Goal: Task Accomplishment & Management: Complete application form

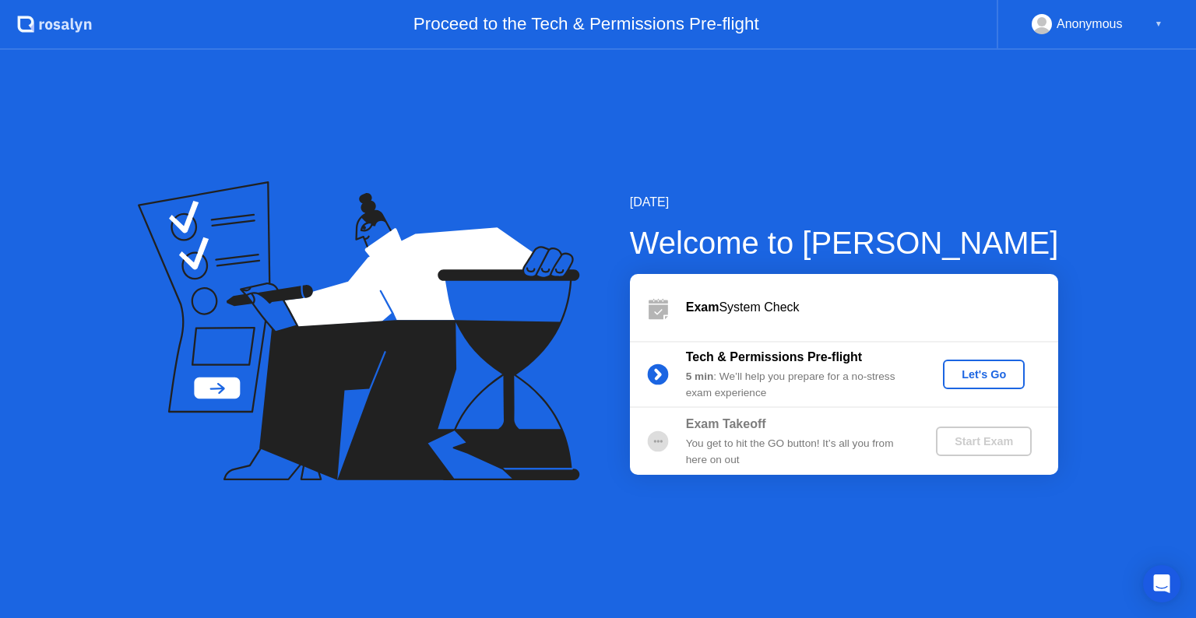
click at [980, 385] on button "Let's Go" at bounding box center [984, 375] width 82 height 30
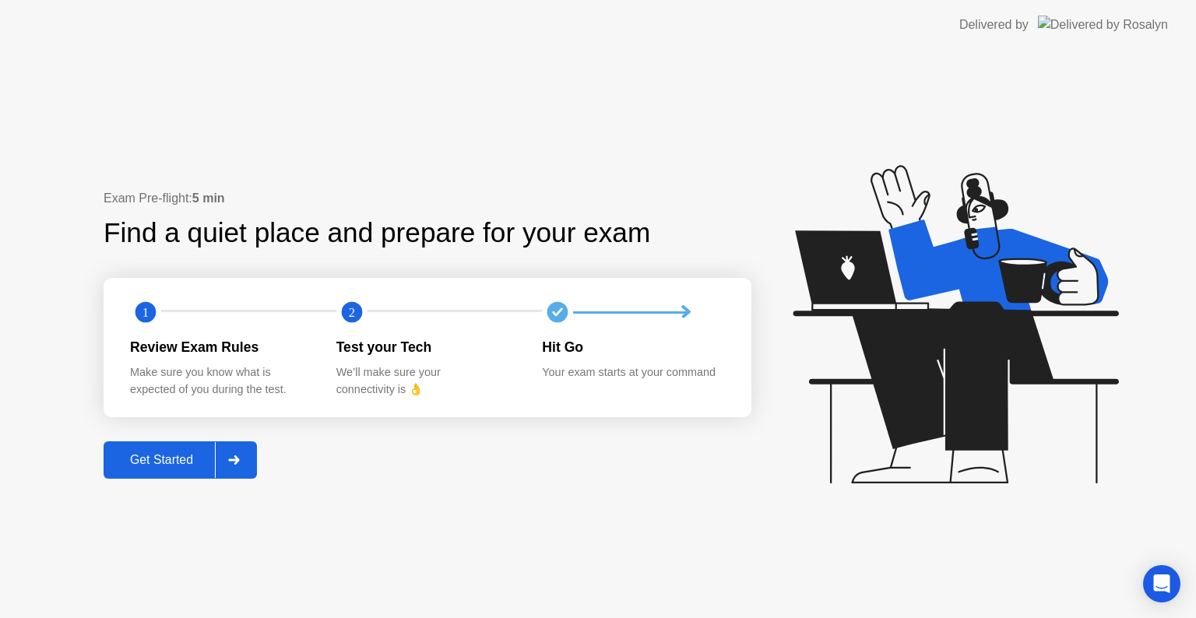
click at [183, 453] on div "Get Started" at bounding box center [161, 460] width 107 height 14
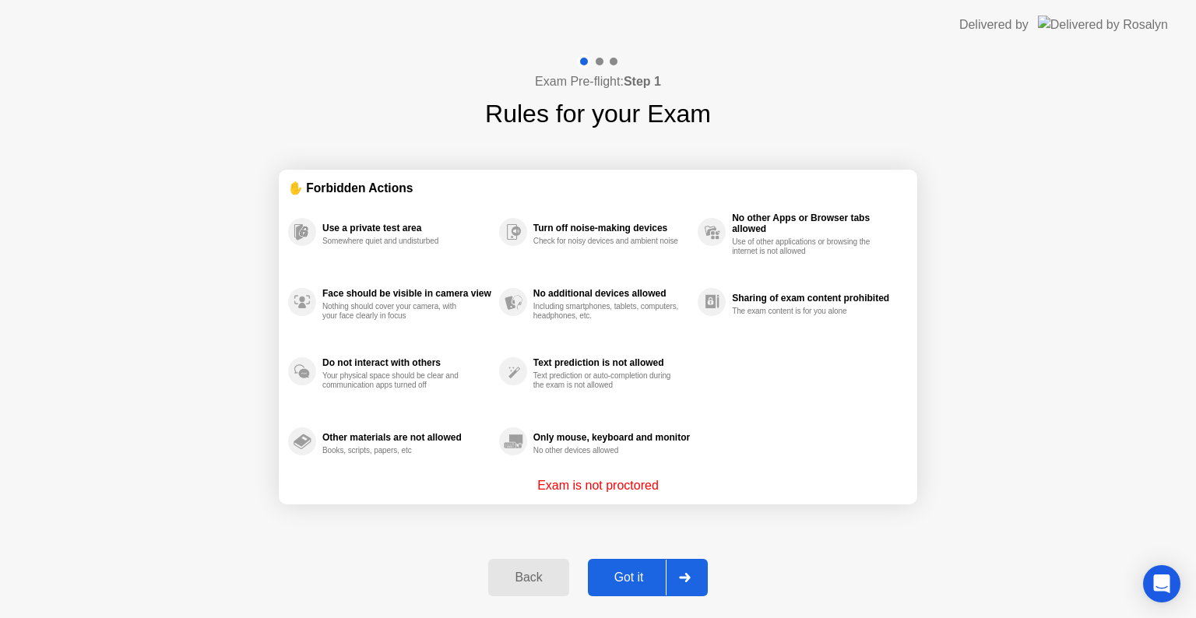
click at [632, 583] on div "Got it" at bounding box center [629, 578] width 73 height 14
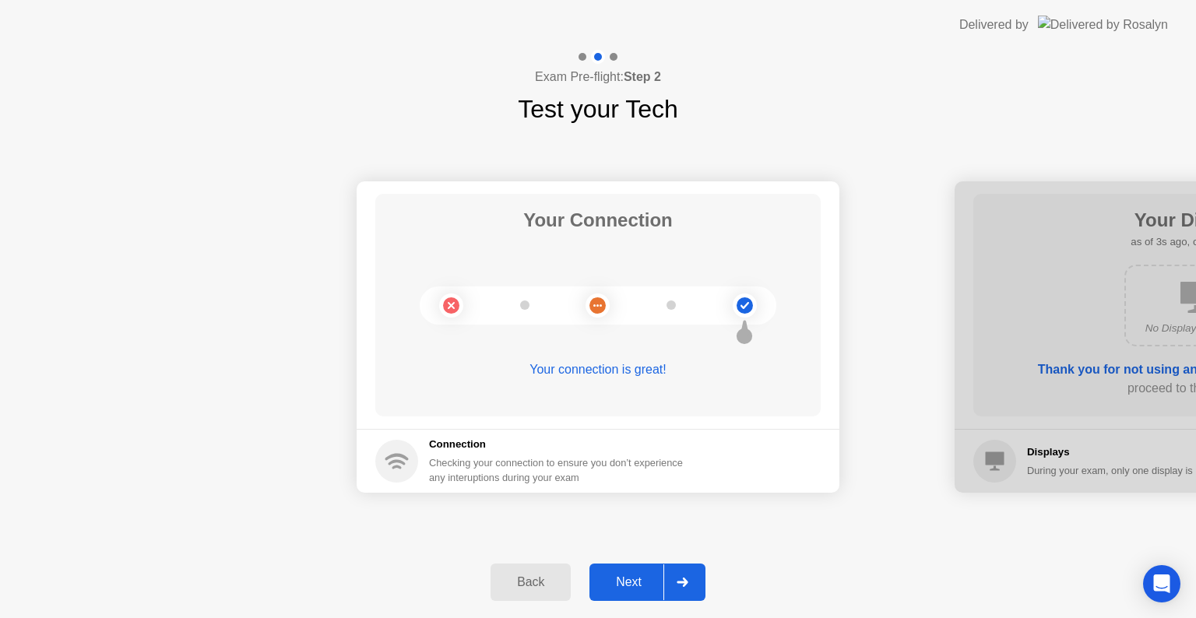
click at [657, 576] on div "Next" at bounding box center [628, 583] width 69 height 14
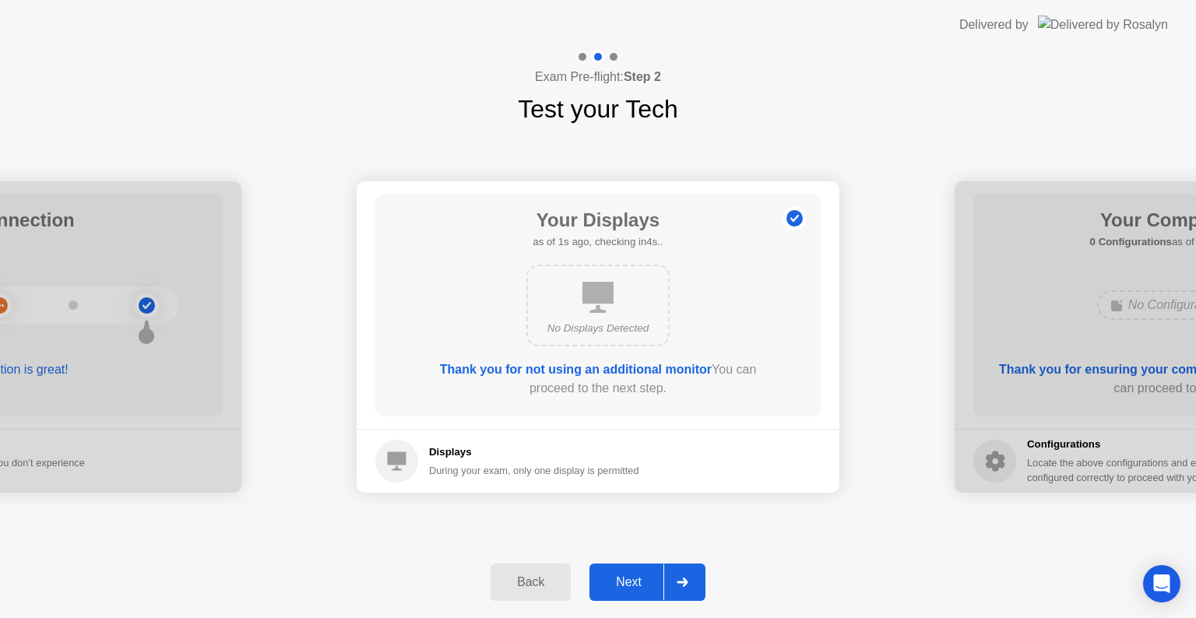
click at [657, 576] on div "Next" at bounding box center [628, 583] width 69 height 14
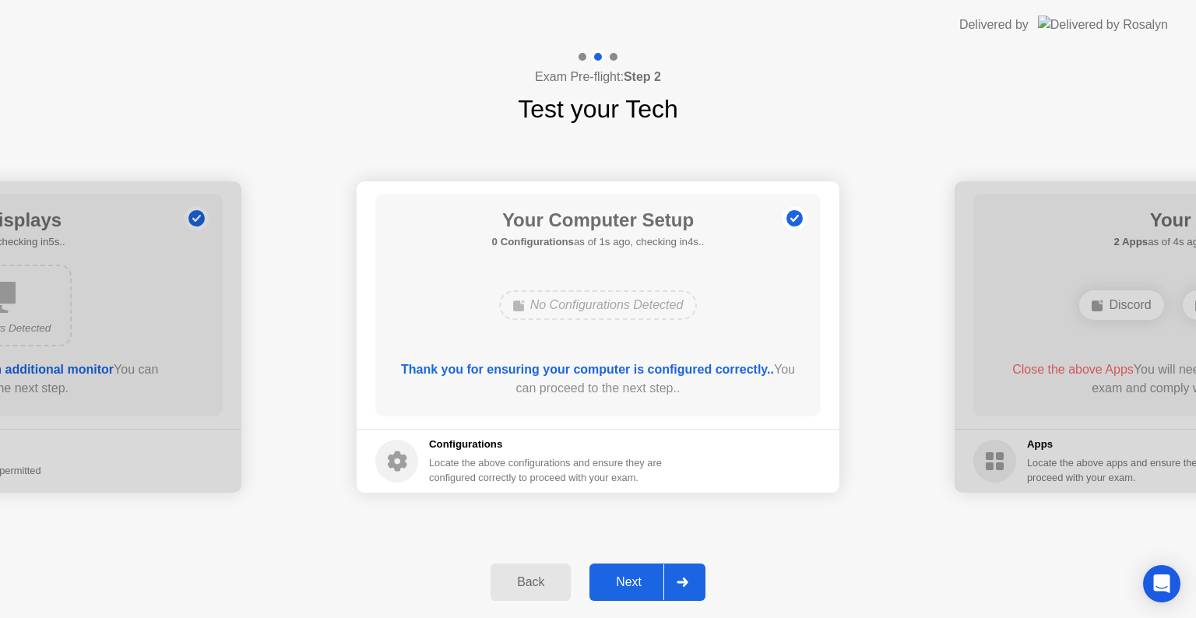
click at [659, 576] on div "Next" at bounding box center [628, 583] width 69 height 14
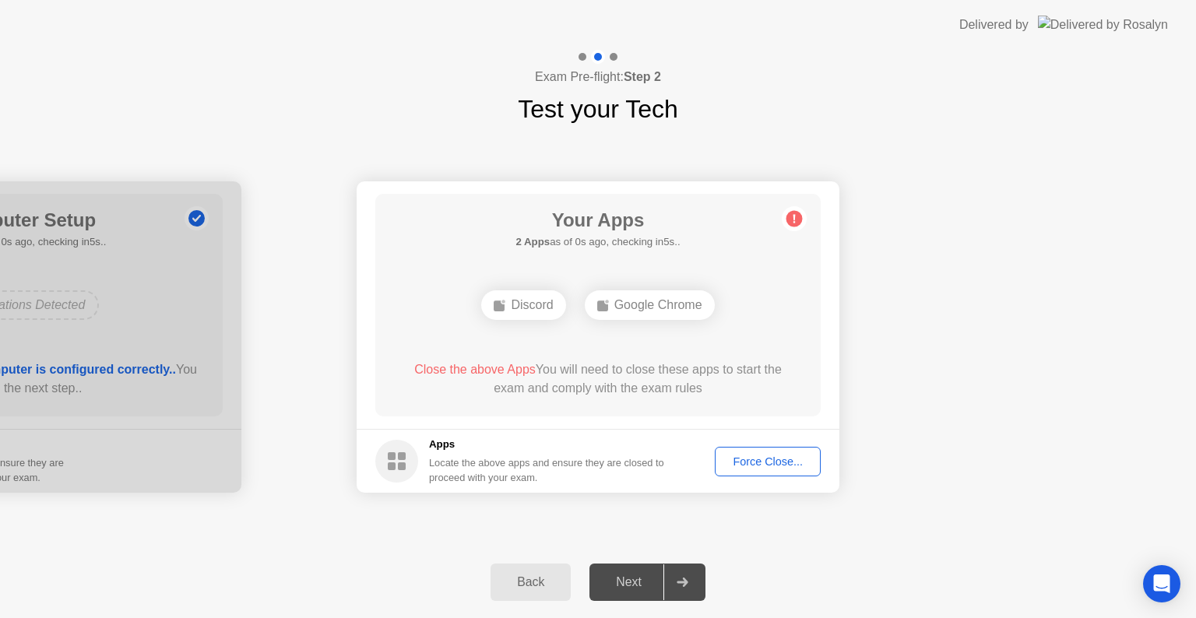
click at [772, 457] on div "Force Close..." at bounding box center [767, 462] width 95 height 12
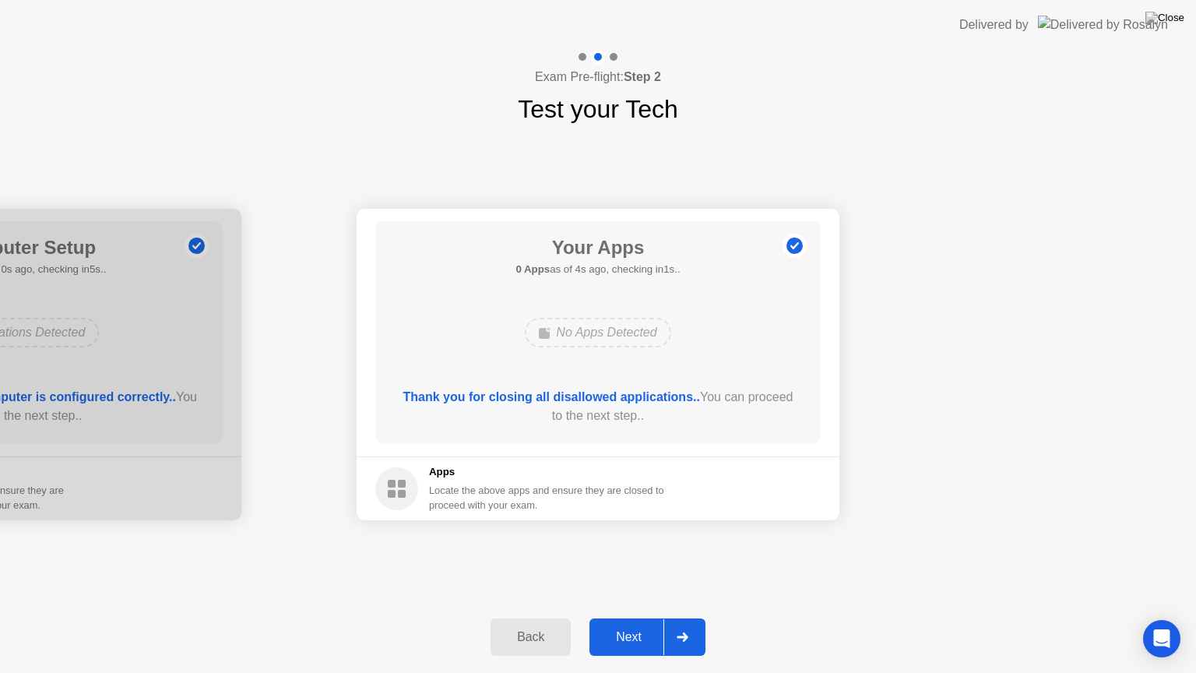
click at [643, 618] on div "Next" at bounding box center [628, 637] width 69 height 14
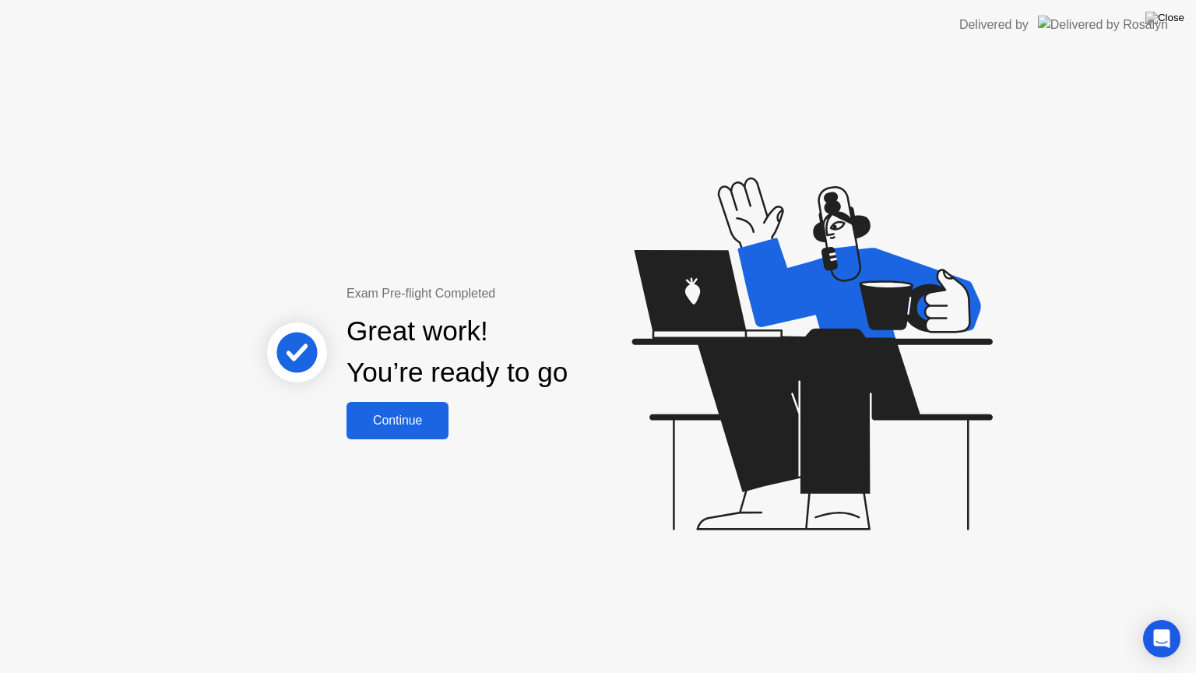
click at [412, 417] on div "Continue" at bounding box center [397, 421] width 93 height 14
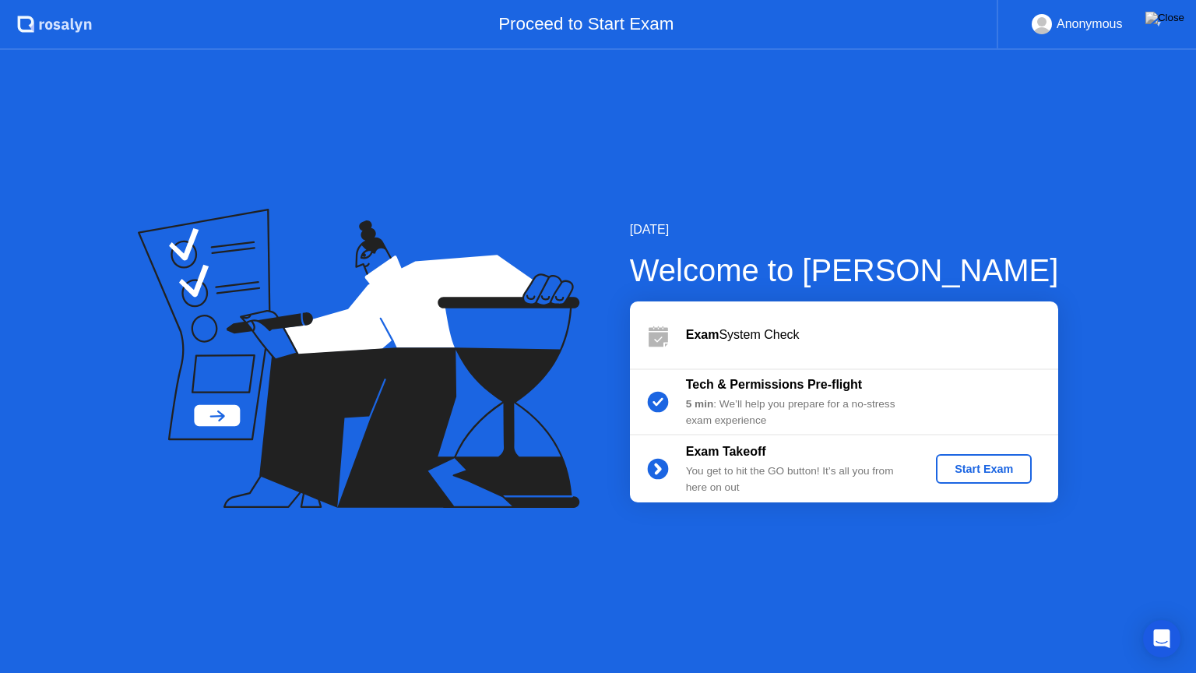
click at [998, 474] on div "Start Exam" at bounding box center [983, 469] width 83 height 12
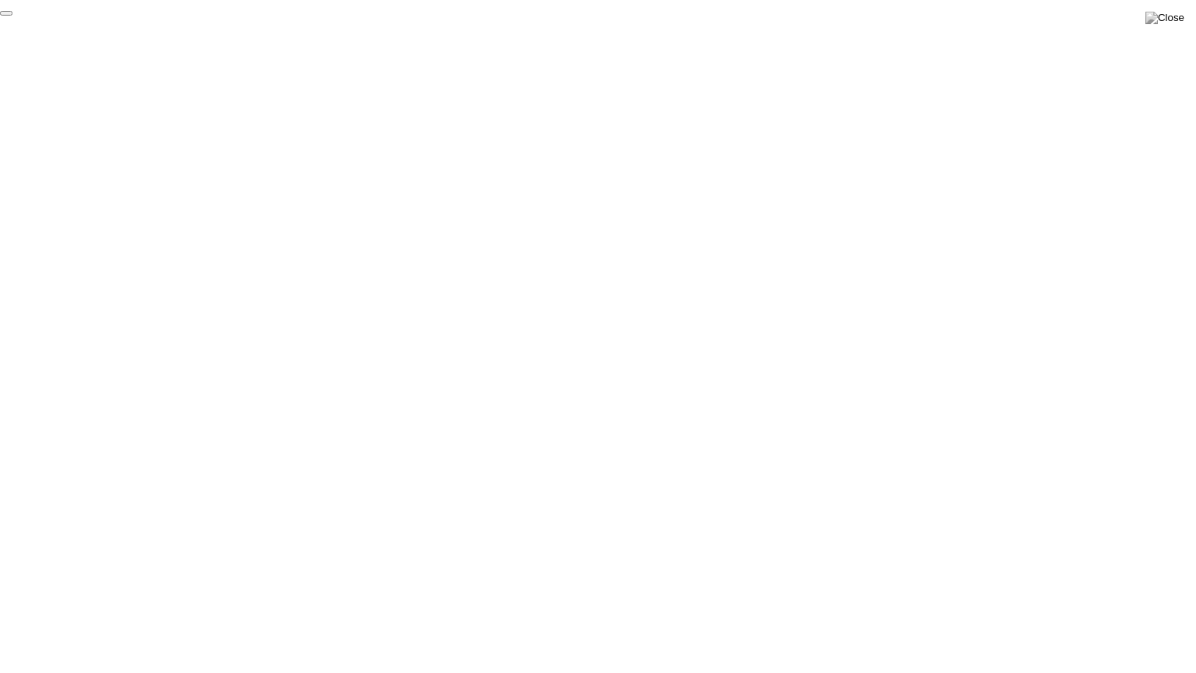
click div "End Proctoring Session"
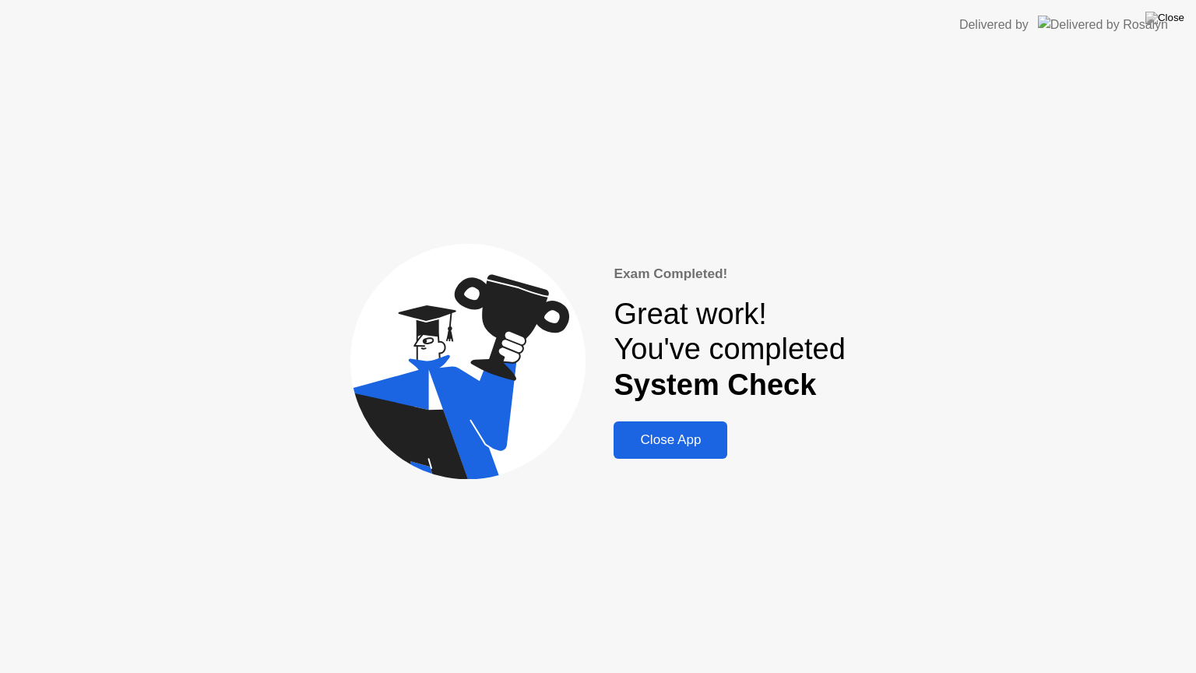
click at [692, 440] on div "Close App" at bounding box center [670, 440] width 104 height 16
